Goal: Task Accomplishment & Management: Manage account settings

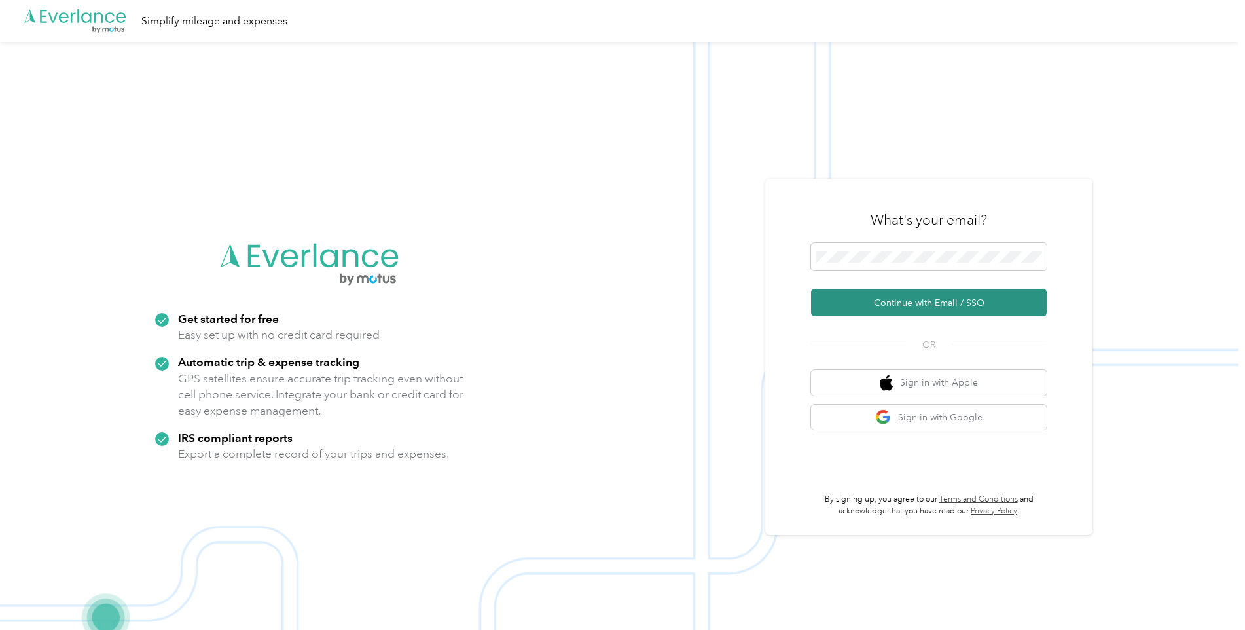
click at [874, 304] on button "Continue with Email / SSO" at bounding box center [929, 303] width 236 height 28
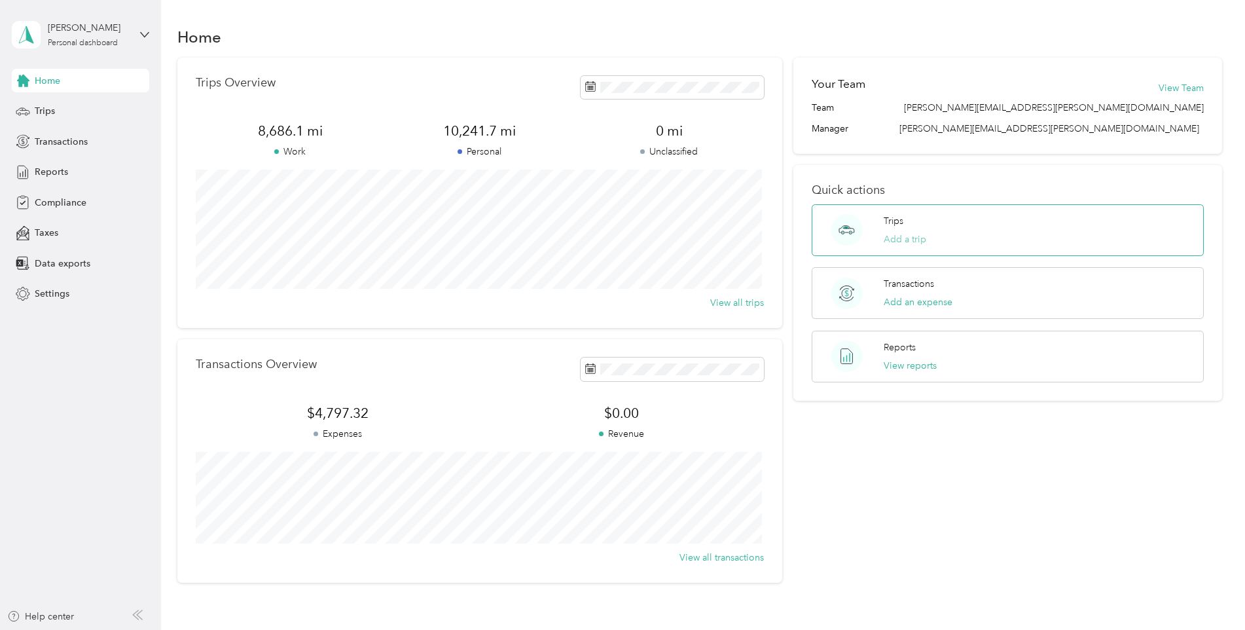
click at [892, 238] on button "Add a trip" at bounding box center [905, 239] width 43 height 14
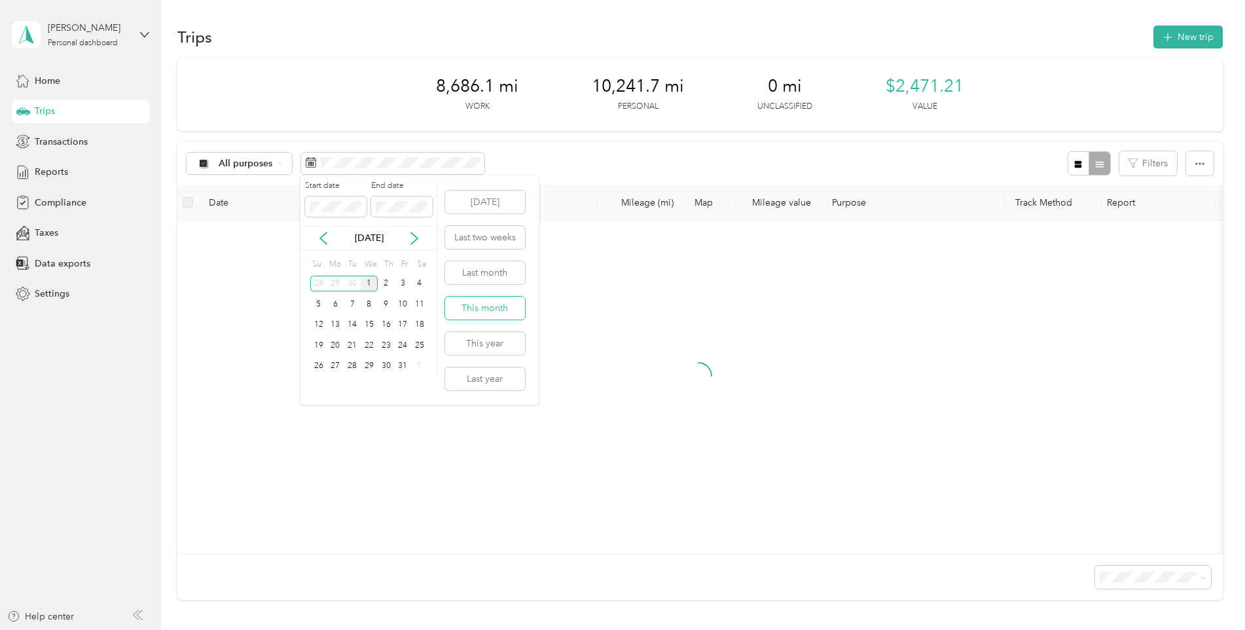
click at [498, 310] on button "This month" at bounding box center [485, 308] width 80 height 23
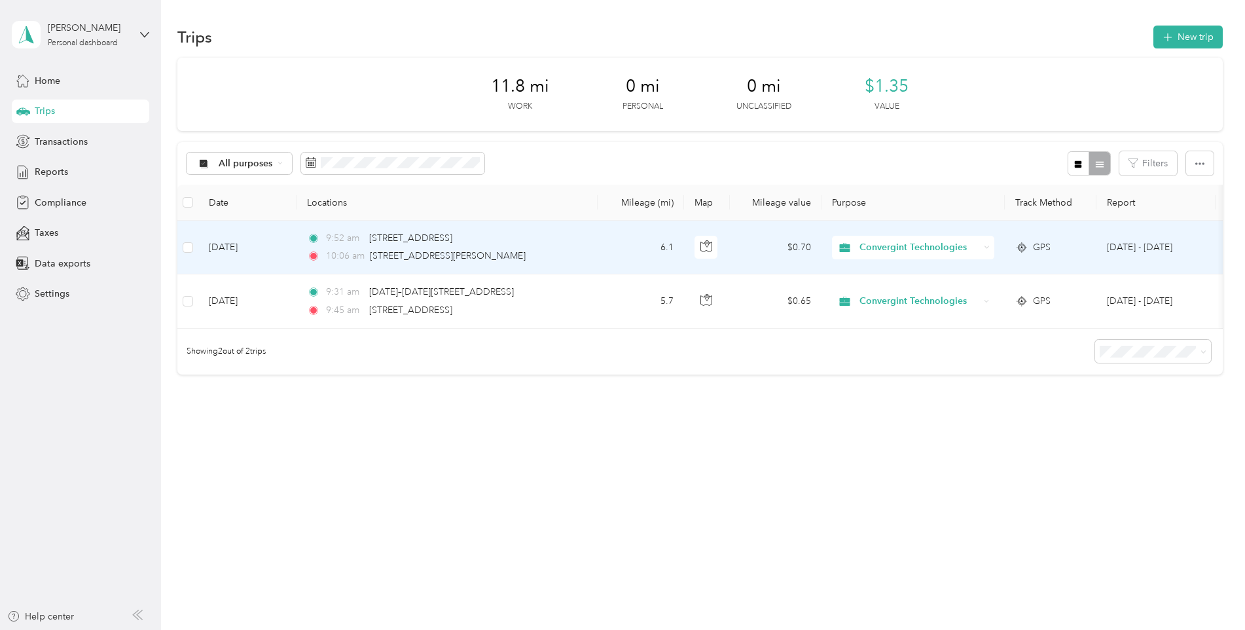
click at [983, 246] on div "Convergint Technologies" at bounding box center [913, 248] width 162 height 24
click at [867, 295] on span "Personal" at bounding box center [926, 295] width 124 height 14
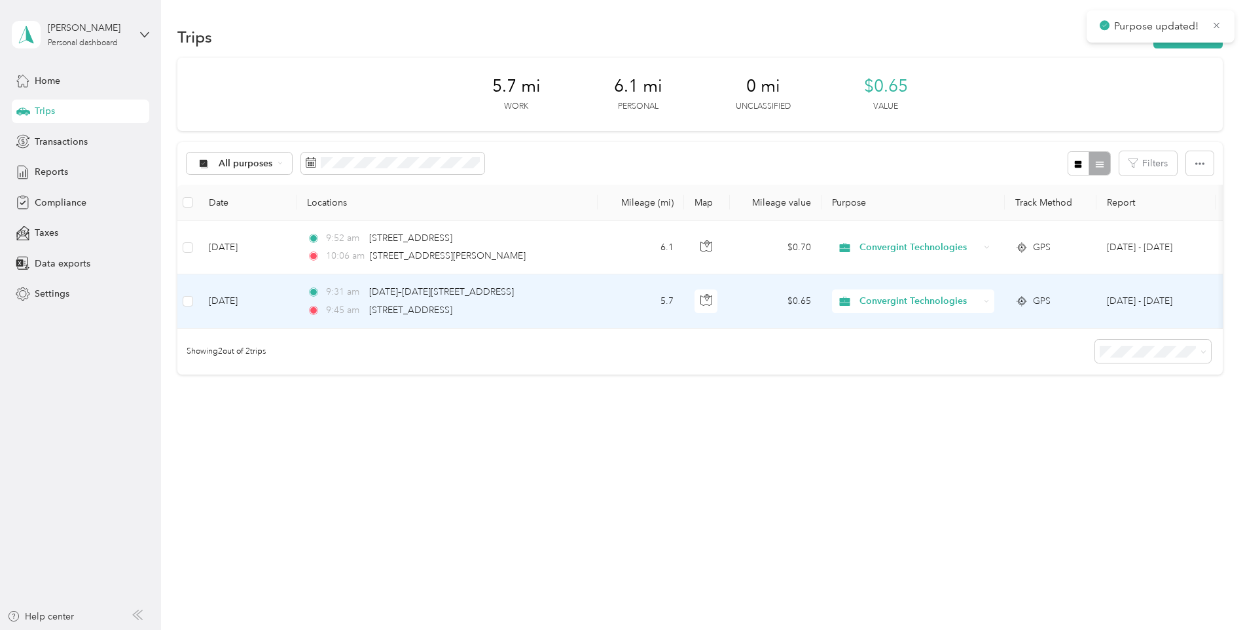
click at [981, 304] on div "Convergint Technologies" at bounding box center [913, 301] width 162 height 24
click at [908, 350] on span "Personal" at bounding box center [926, 347] width 124 height 14
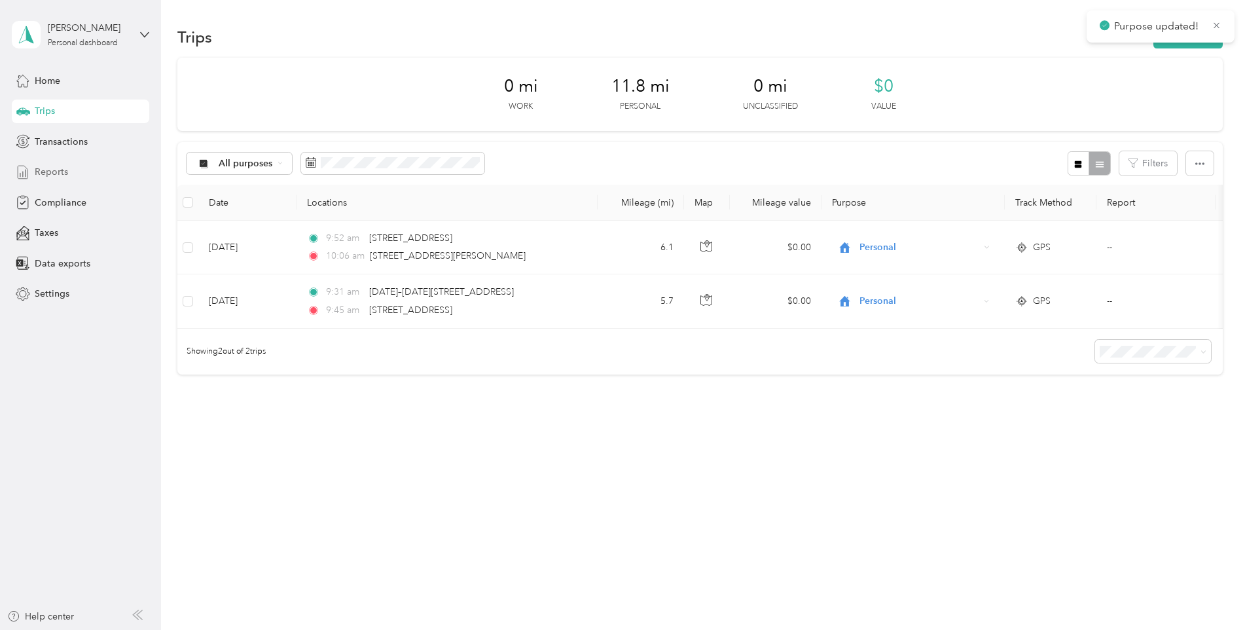
click at [38, 170] on span "Reports" at bounding box center [51, 172] width 33 height 14
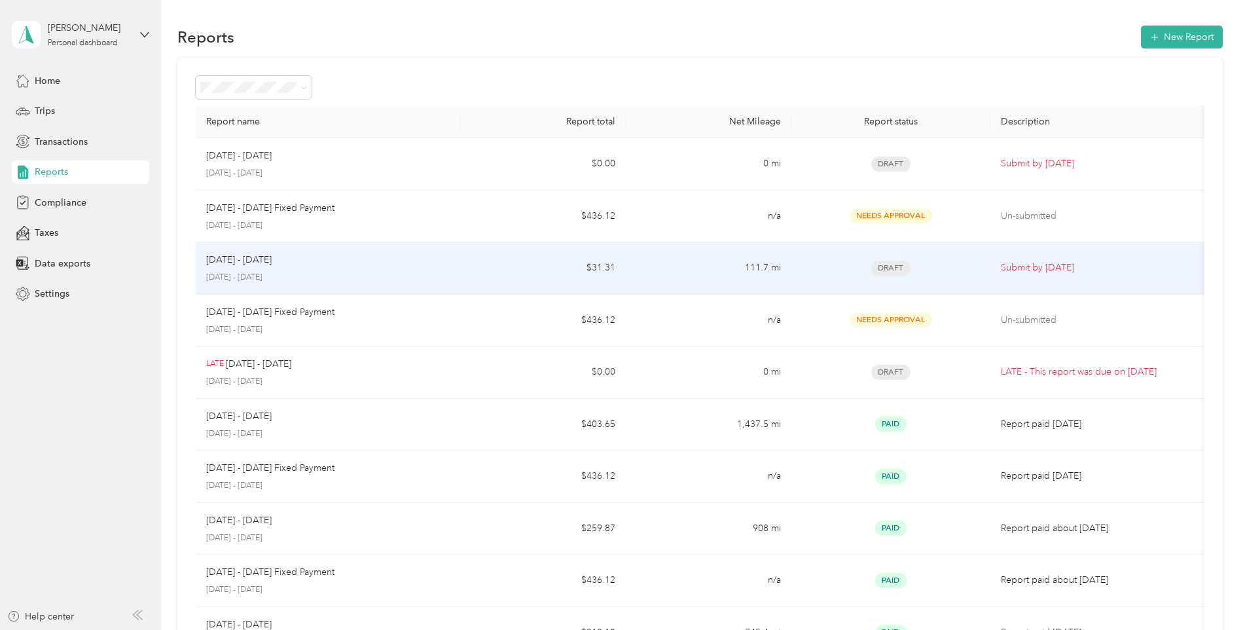
click at [1013, 265] on p "Submit by Oct. 4, 2025" at bounding box center [1101, 268] width 200 height 14
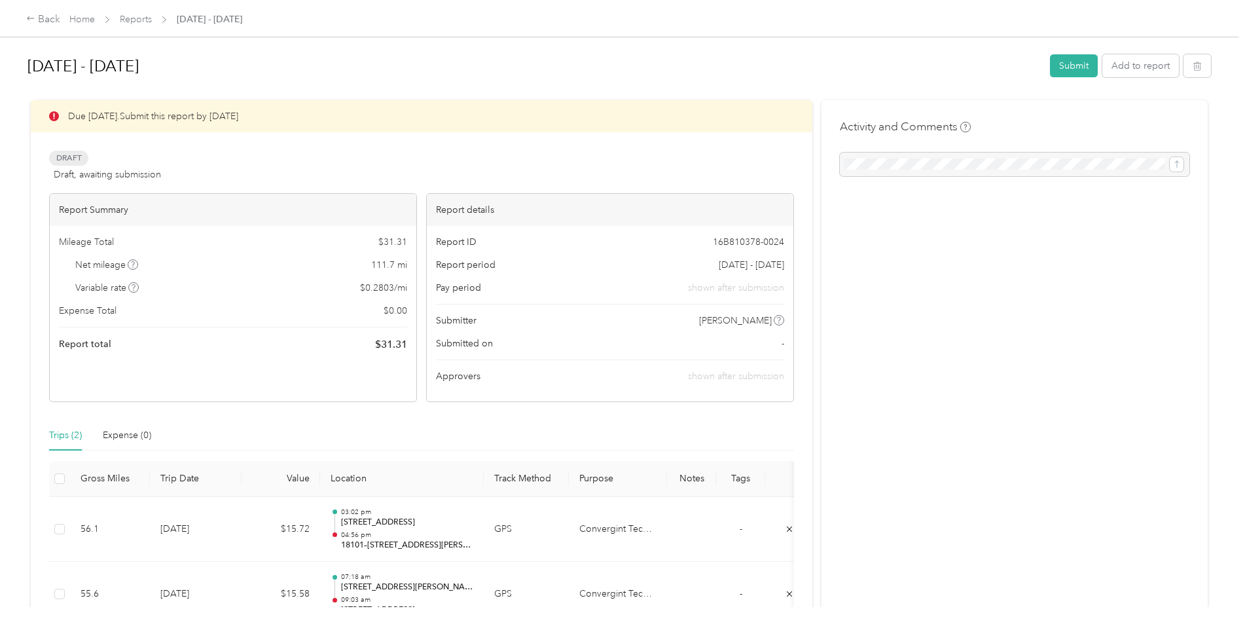
click at [918, 163] on div at bounding box center [1015, 165] width 350 height 24
click at [1076, 62] on button "Submit" at bounding box center [1074, 65] width 48 height 23
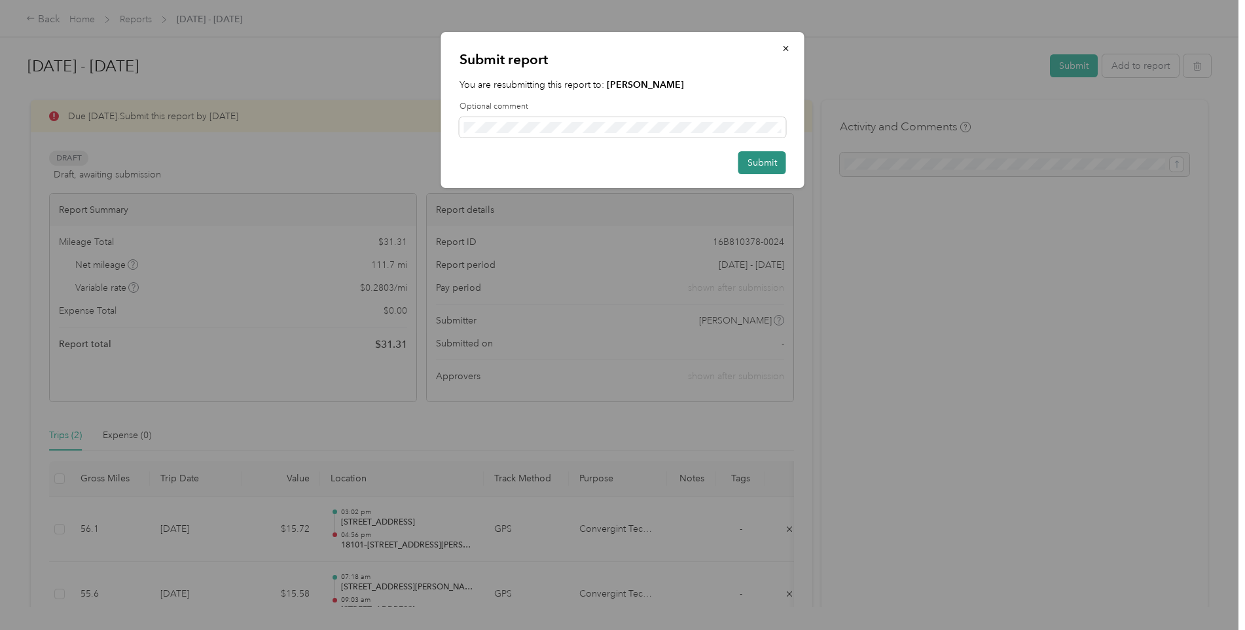
click at [767, 160] on button "Submit" at bounding box center [763, 162] width 48 height 23
